Goal: Information Seeking & Learning: Compare options

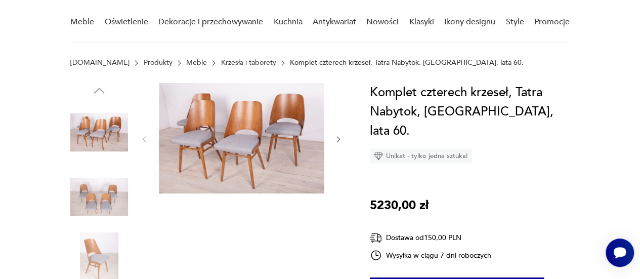
scroll to position [51, 0]
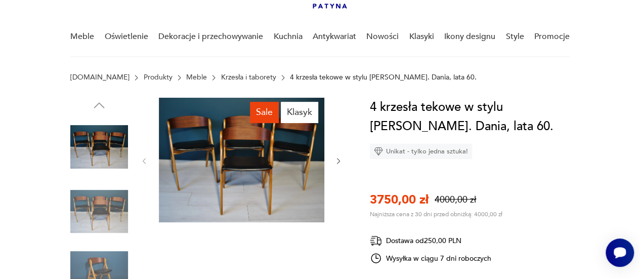
scroll to position [101, 0]
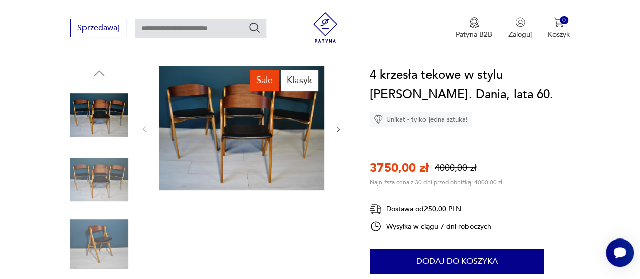
click at [231, 130] on img at bounding box center [241, 128] width 165 height 124
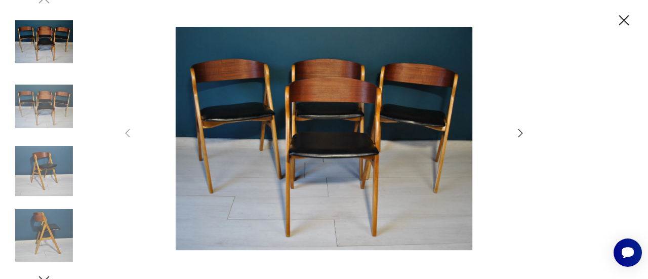
click at [630, 17] on icon "button" at bounding box center [624, 21] width 18 height 18
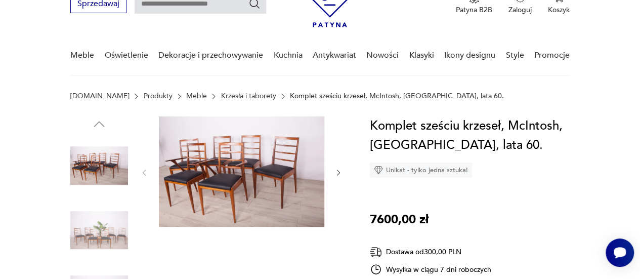
click at [199, 183] on img at bounding box center [241, 171] width 165 height 110
